Goal: Information Seeking & Learning: Find specific fact

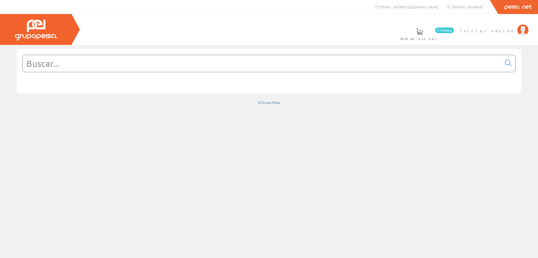
click at [502, 29] on span "Iniciar sesión" at bounding box center [487, 31] width 54 height 6
click at [207, 66] on input "text" at bounding box center [262, 63] width 479 height 17
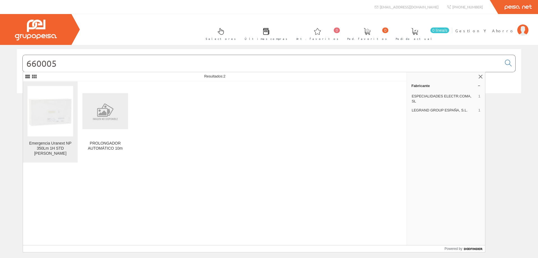
type input "660005"
click at [57, 115] on img at bounding box center [50, 111] width 46 height 46
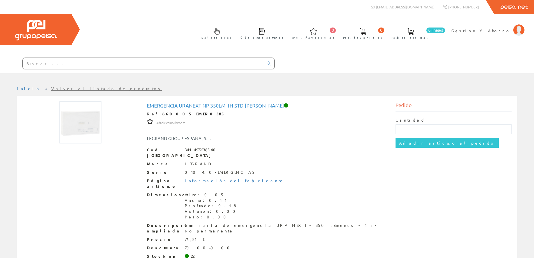
click at [165, 65] on input "text" at bounding box center [143, 63] width 241 height 11
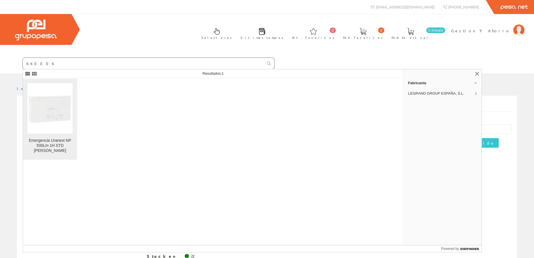
type input "660006"
click at [67, 108] on img at bounding box center [49, 108] width 45 height 45
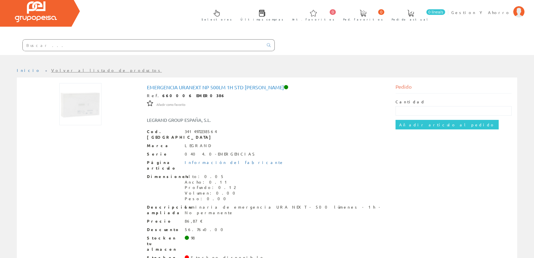
scroll to position [28, 0]
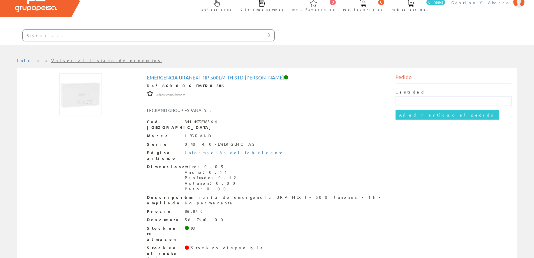
click at [493, 1] on span "Gestion Y Ahorro" at bounding box center [480, 3] width 59 height 6
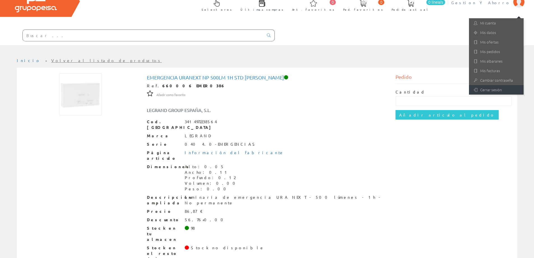
click at [485, 92] on link "Cerrar sesión" at bounding box center [496, 90] width 55 height 10
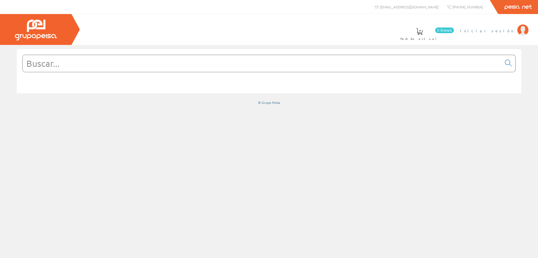
click at [510, 27] on link "Iniciar sesión" at bounding box center [494, 25] width 68 height 5
click at [168, 63] on input "text" at bounding box center [262, 63] width 479 height 17
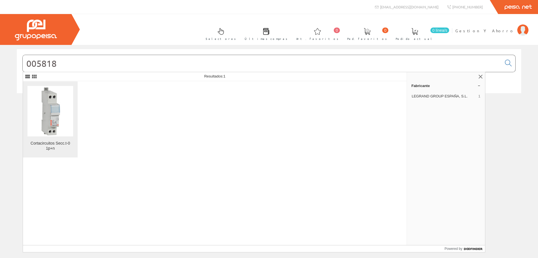
type input "005818"
click at [40, 120] on img at bounding box center [50, 111] width 22 height 50
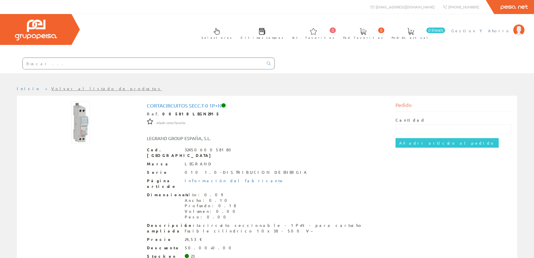
click at [504, 29] on span "Gestion Y Ahorro" at bounding box center [480, 31] width 59 height 6
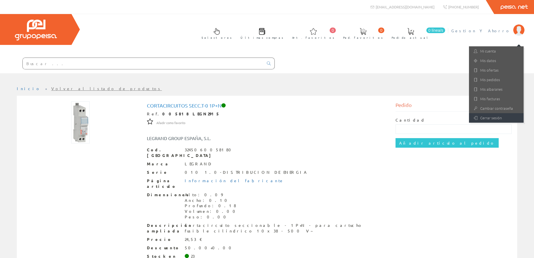
click at [486, 117] on link "Cerrar sesión" at bounding box center [496, 118] width 55 height 10
